Goal: Transaction & Acquisition: Purchase product/service

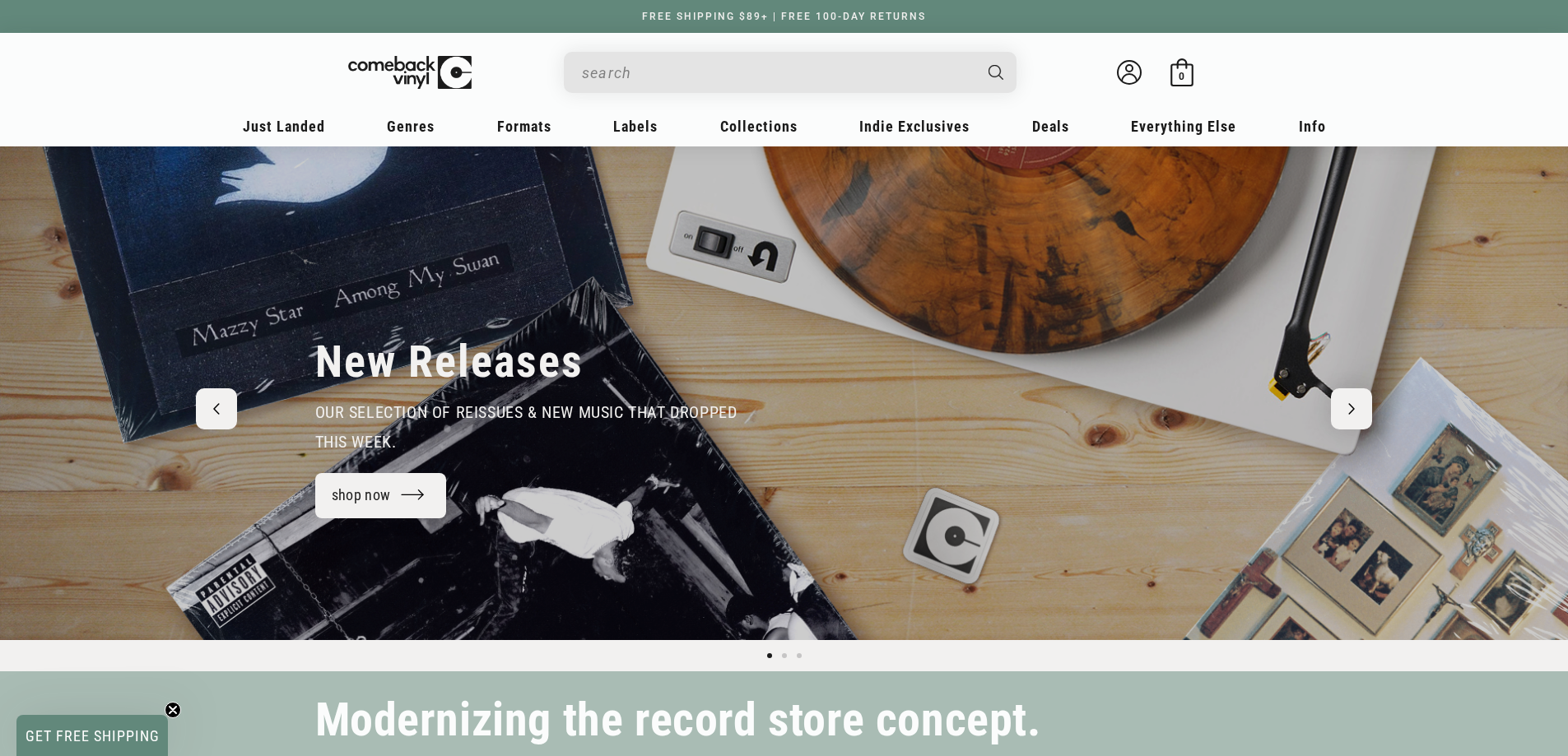
click at [647, 81] on input "When autocomplete results are available use up and down arrows to review and en…" at bounding box center [777, 73] width 391 height 34
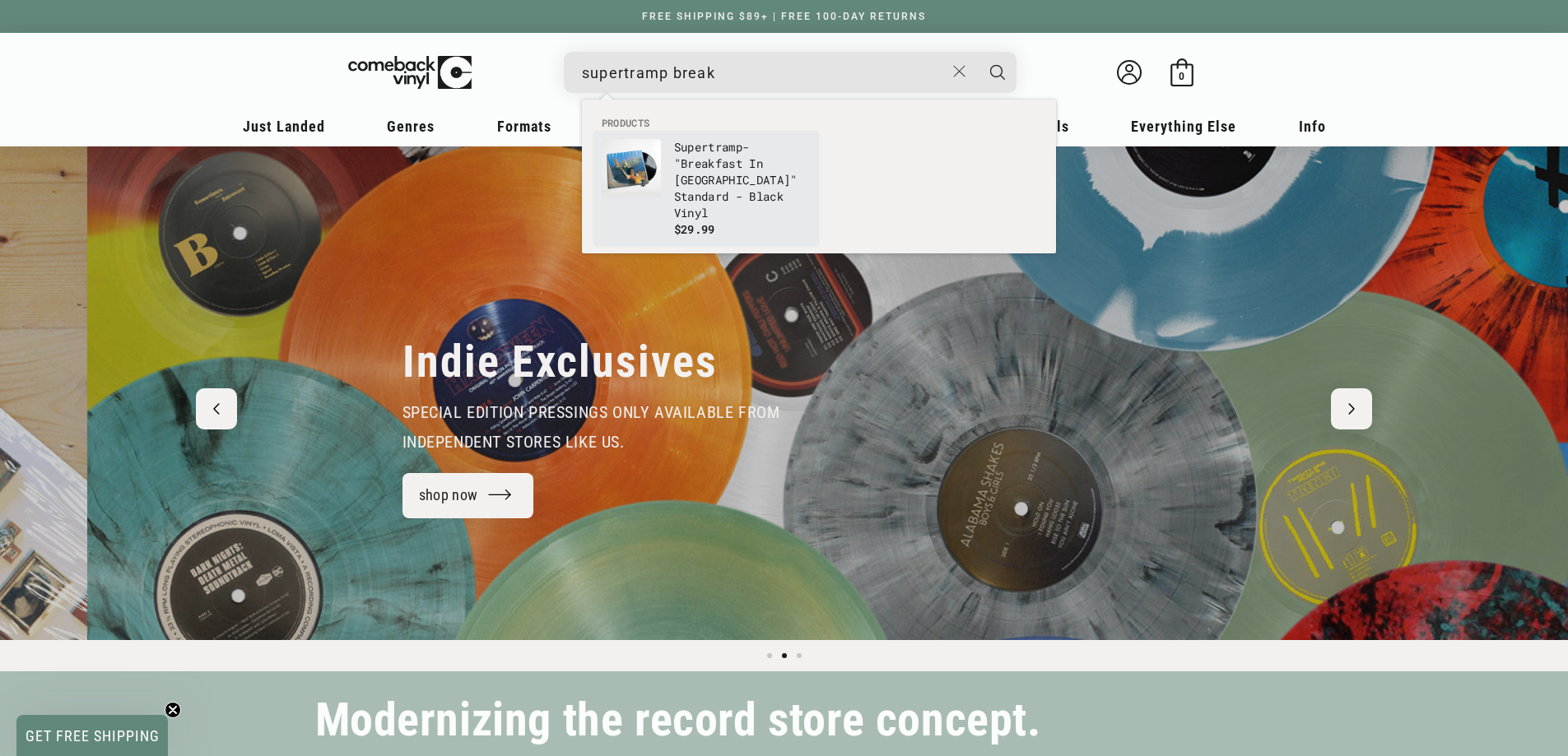
scroll to position [0, 1568]
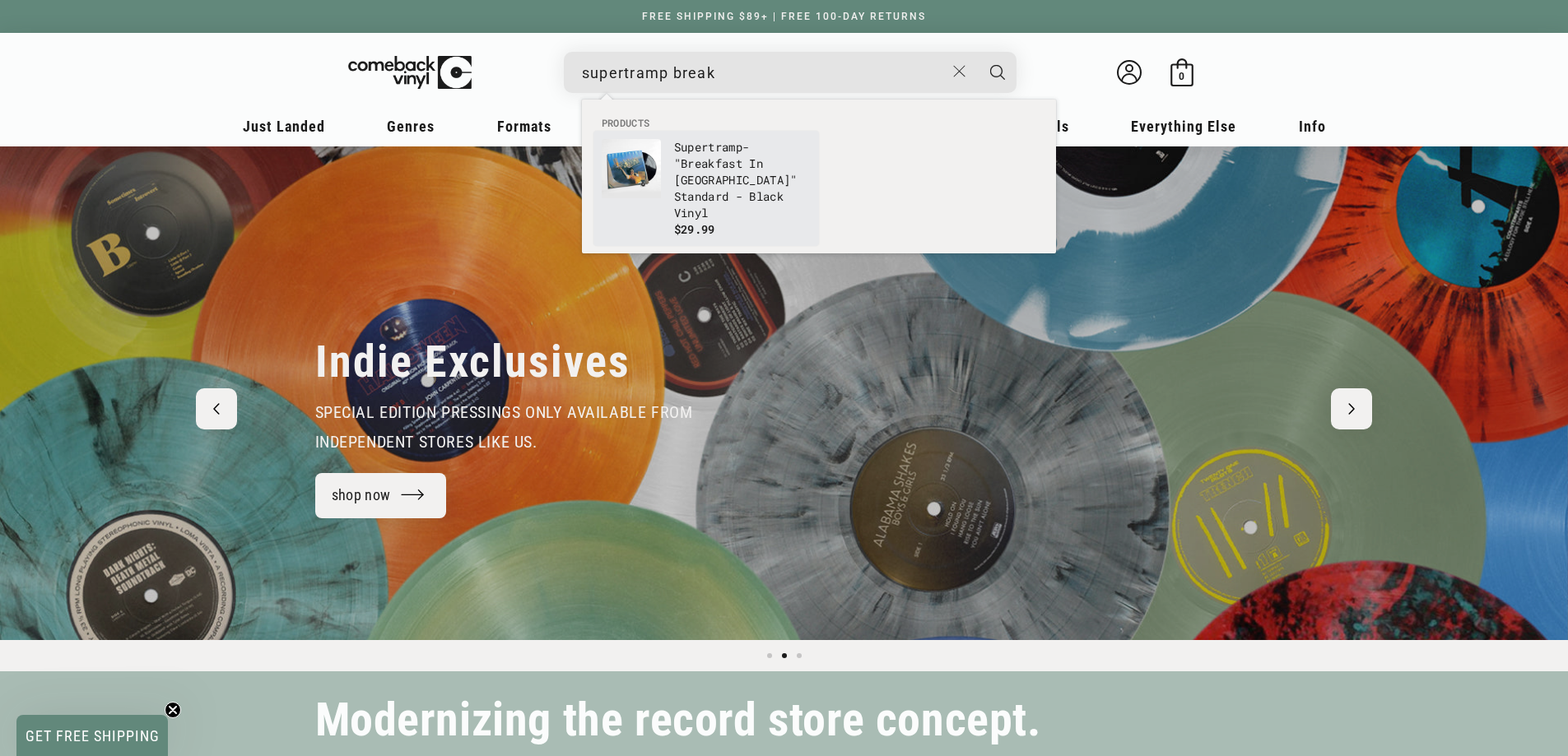
type input "supertramp break"
click at [702, 181] on p "Supertramp - " Break fast In [GEOGRAPHIC_DATA]" Standard - Black Vinyl" at bounding box center [743, 179] width 137 height 82
